Goal: Task Accomplishment & Management: Manage account settings

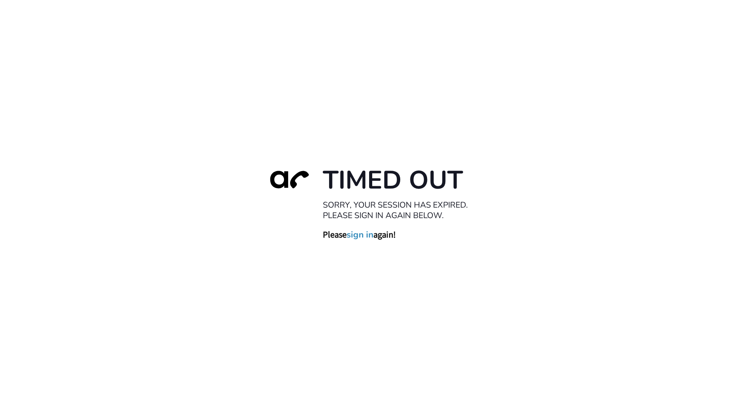
click at [371, 236] on link "sign in" at bounding box center [360, 235] width 27 height 11
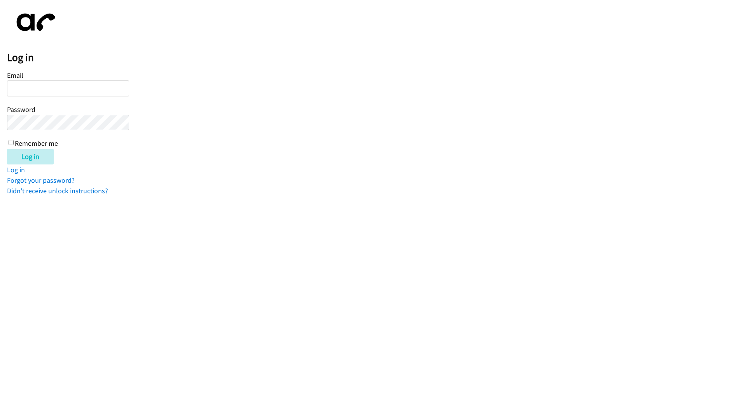
click at [101, 85] on input "Email" at bounding box center [68, 89] width 122 height 16
type input "[PERSON_NAME][EMAIL_ADDRESS][DOMAIN_NAME]"
click at [77, 133] on div "Email [PERSON_NAME][EMAIL_ADDRESS][DOMAIN_NAME] Password Remember me" at bounding box center [68, 108] width 122 height 79
click at [79, 130] on div "Email [PERSON_NAME][EMAIL_ADDRESS][DOMAIN_NAME] Password Remember me" at bounding box center [68, 108] width 122 height 79
click at [7, 149] on input "Log in" at bounding box center [30, 157] width 47 height 16
